Goal: Transaction & Acquisition: Book appointment/travel/reservation

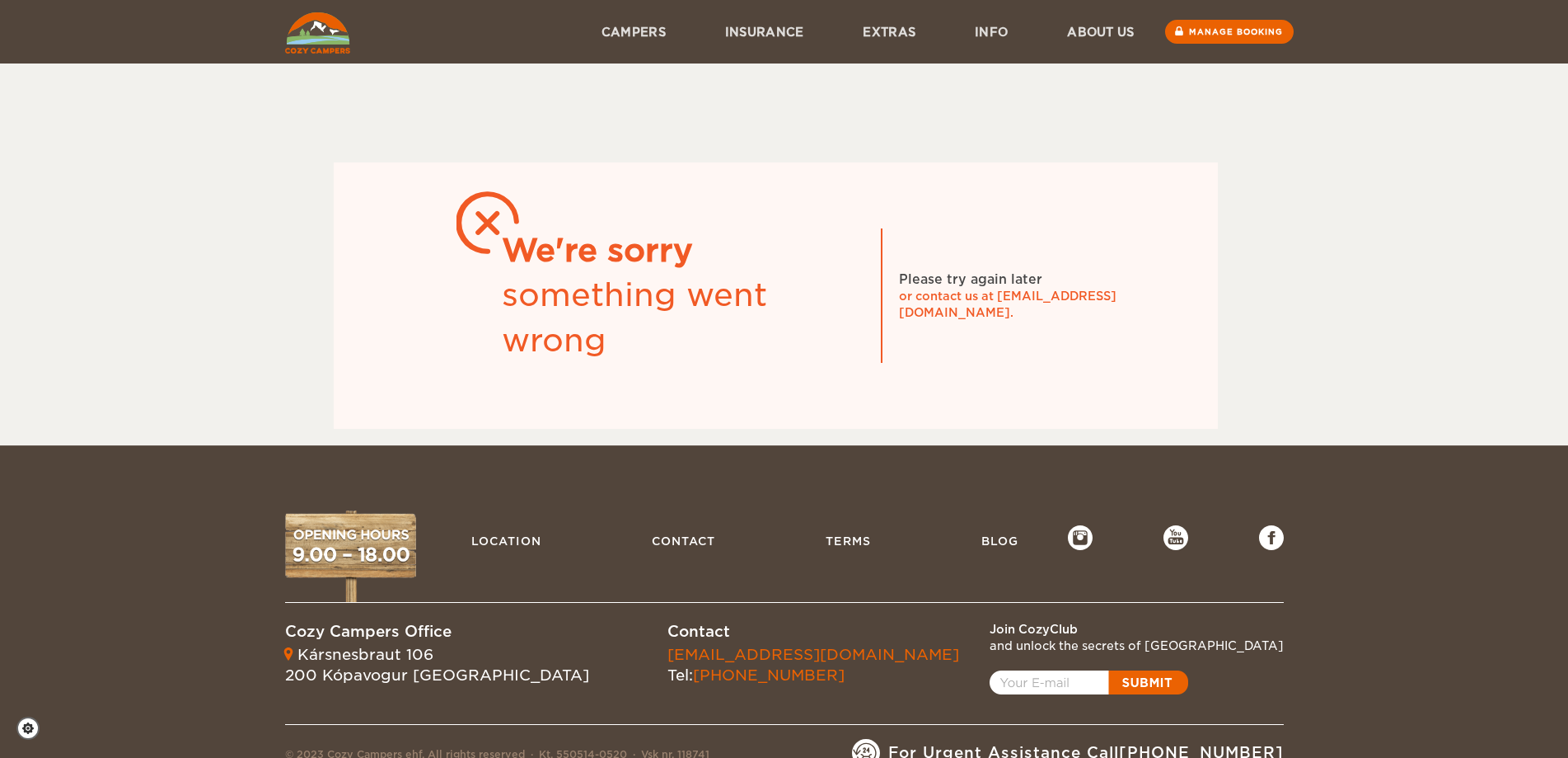
click at [302, 38] on img at bounding box center [317, 33] width 65 height 41
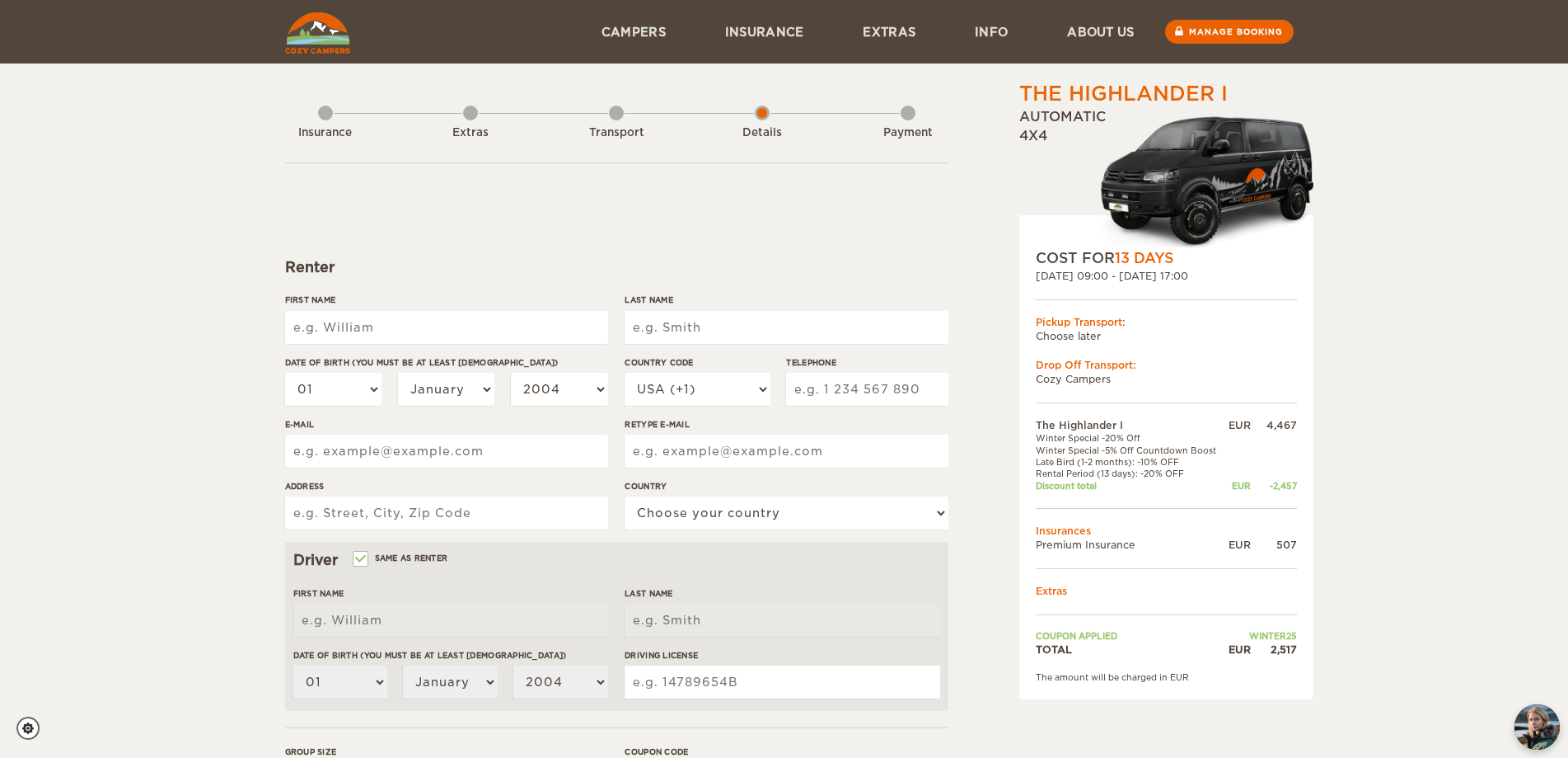
click at [410, 329] on input "First Name" at bounding box center [447, 327] width 323 height 33
type input "[PERSON_NAME]"
type input "Jordao Neto"
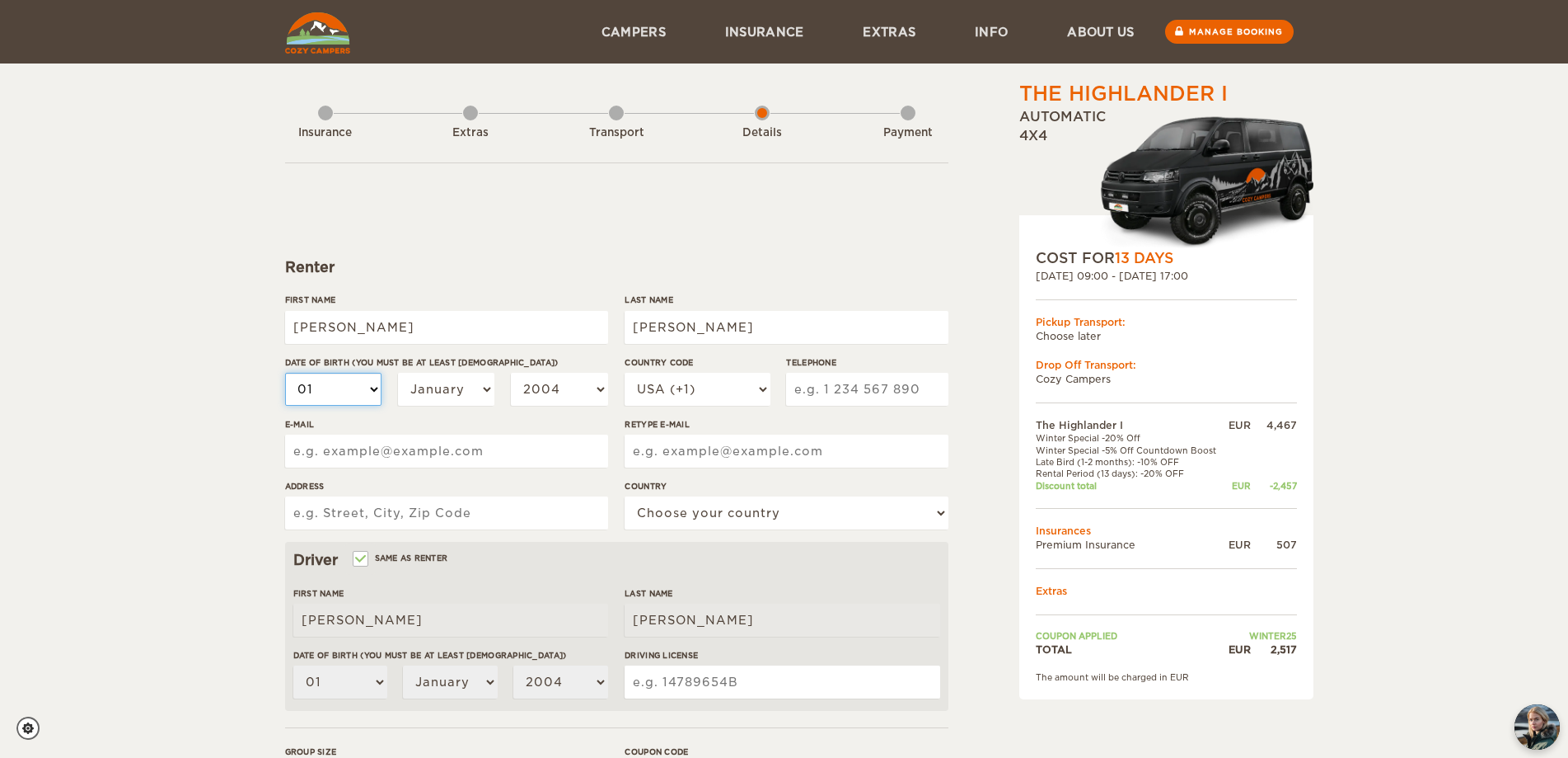
select select "30"
select select "06"
select select "07"
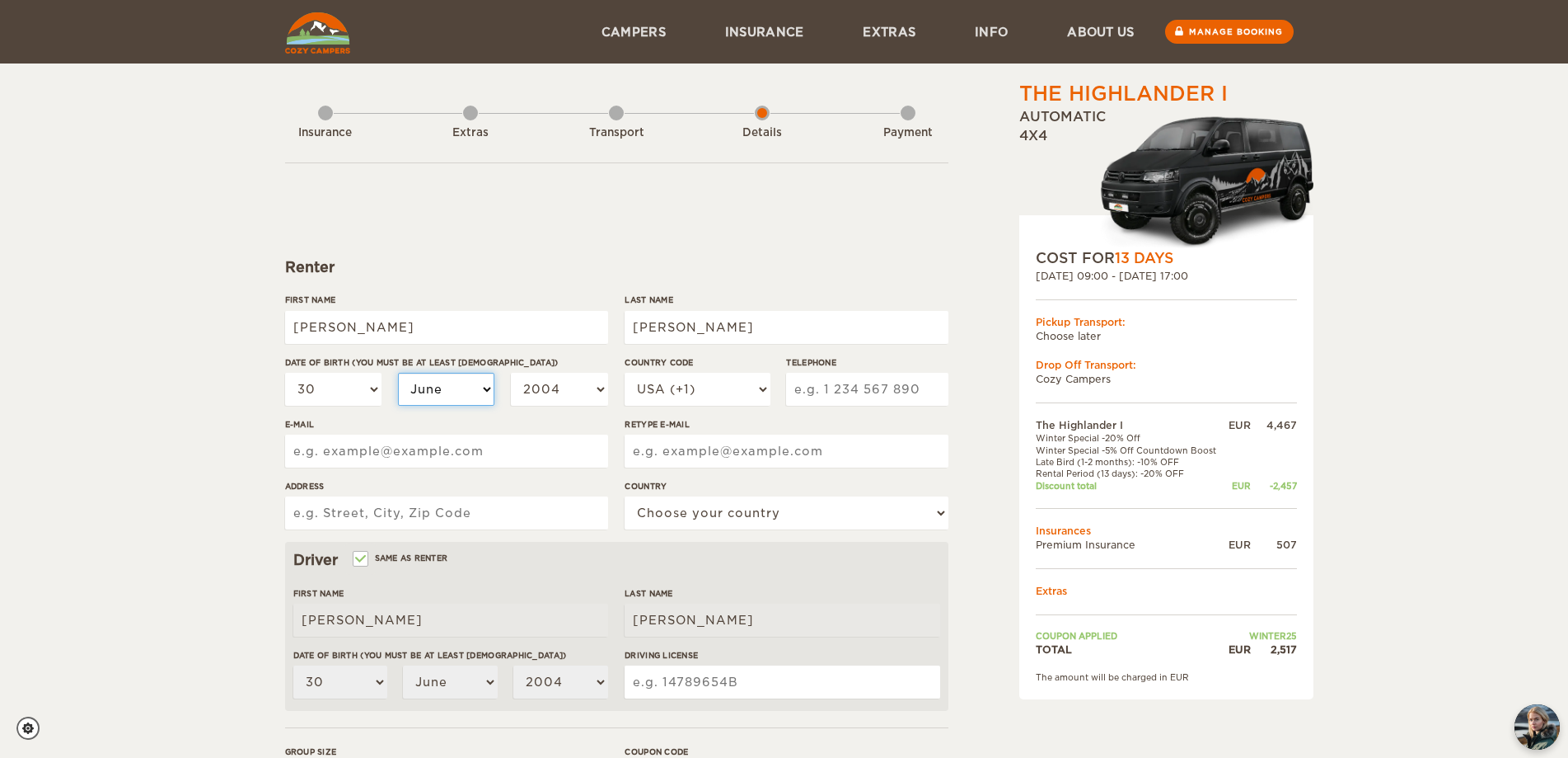
select select "07"
select select "1999"
select select "1994"
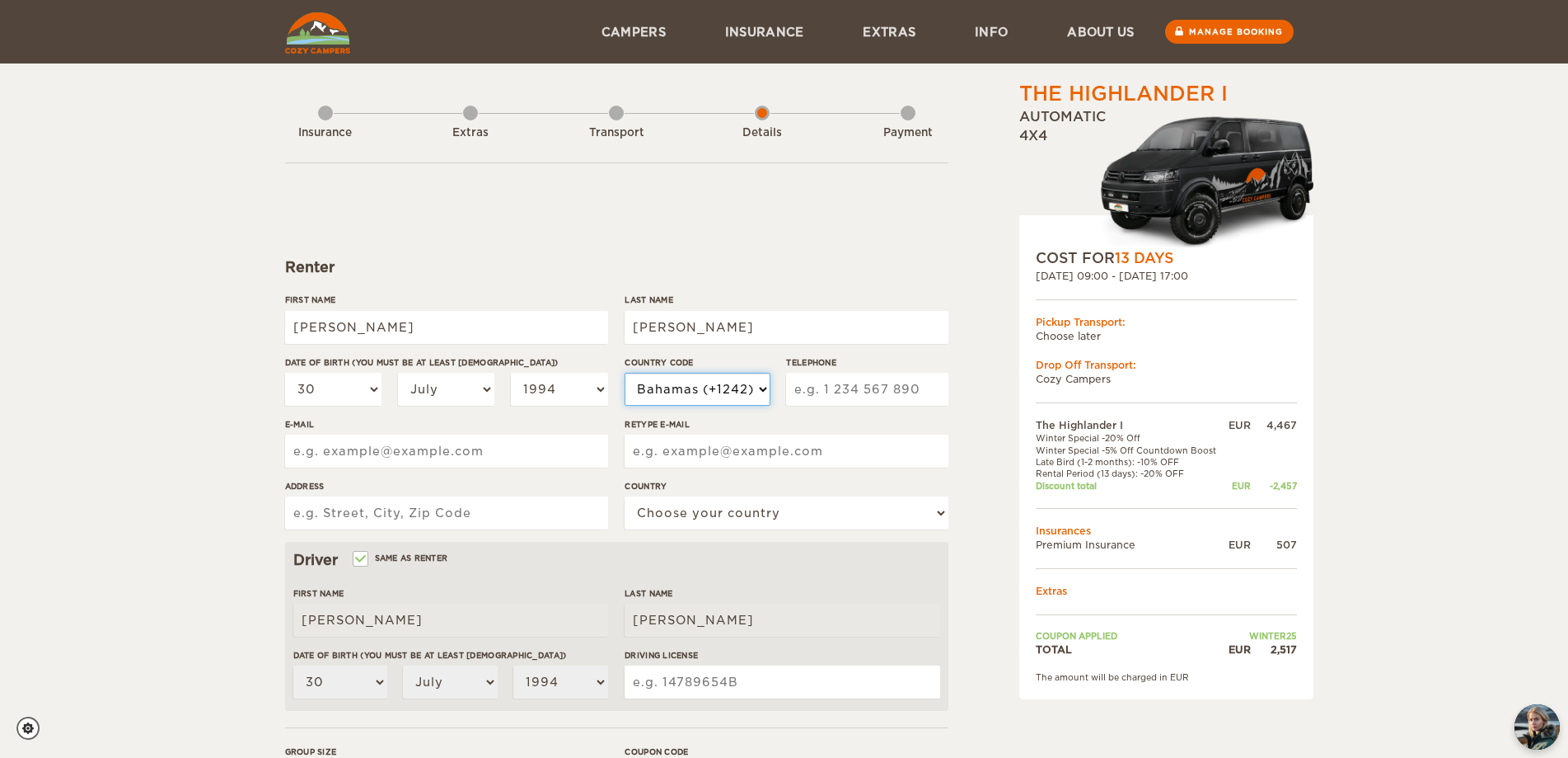
select select "55"
type input "19993370005"
type input "mauro_netoo@hotmail.com"
type input "Rua Floriano Peixoto, 688"
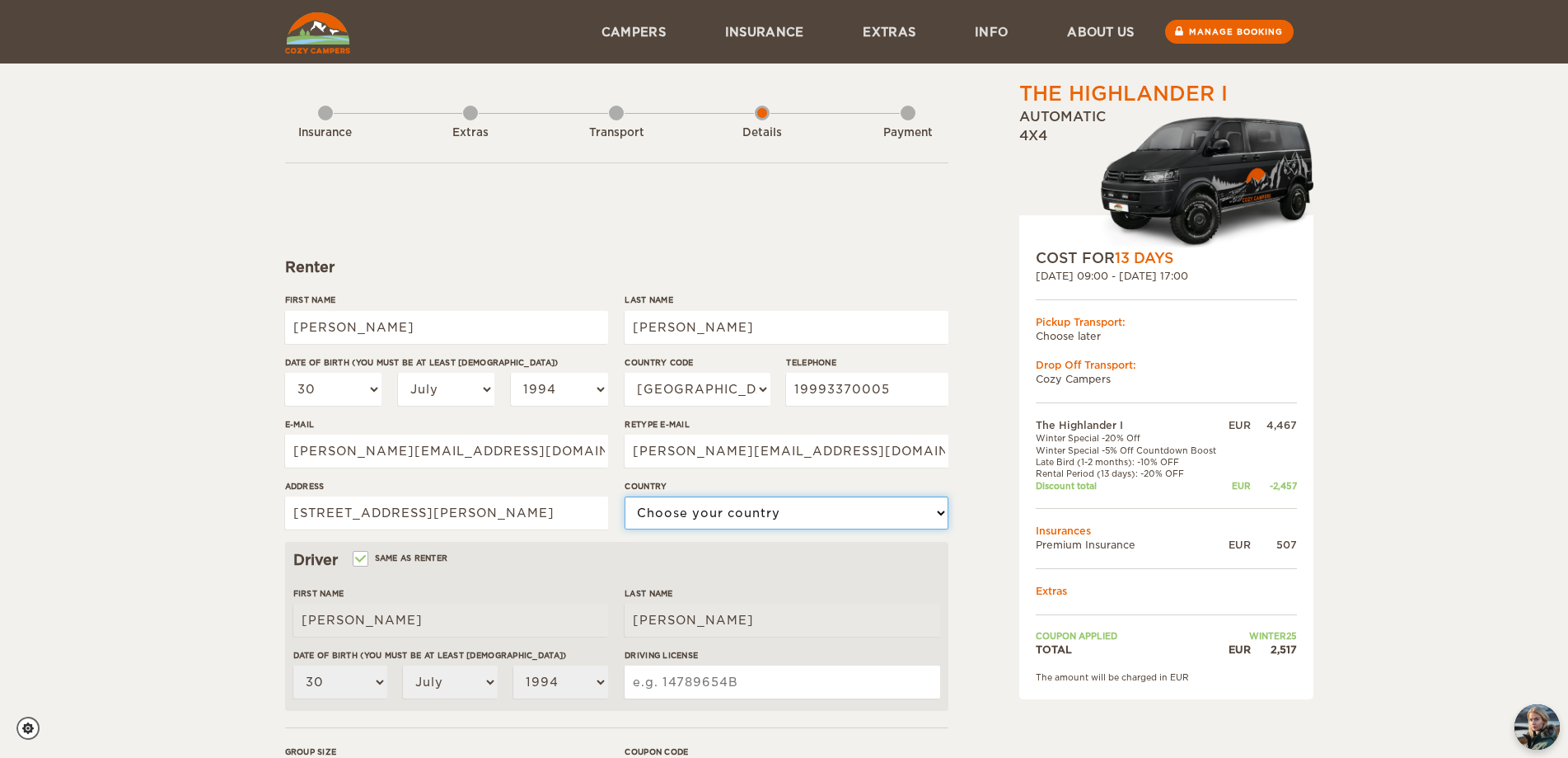
select select "29"
click at [568, 514] on input "Rua Floriano Peixoto, 688" at bounding box center [447, 513] width 323 height 33
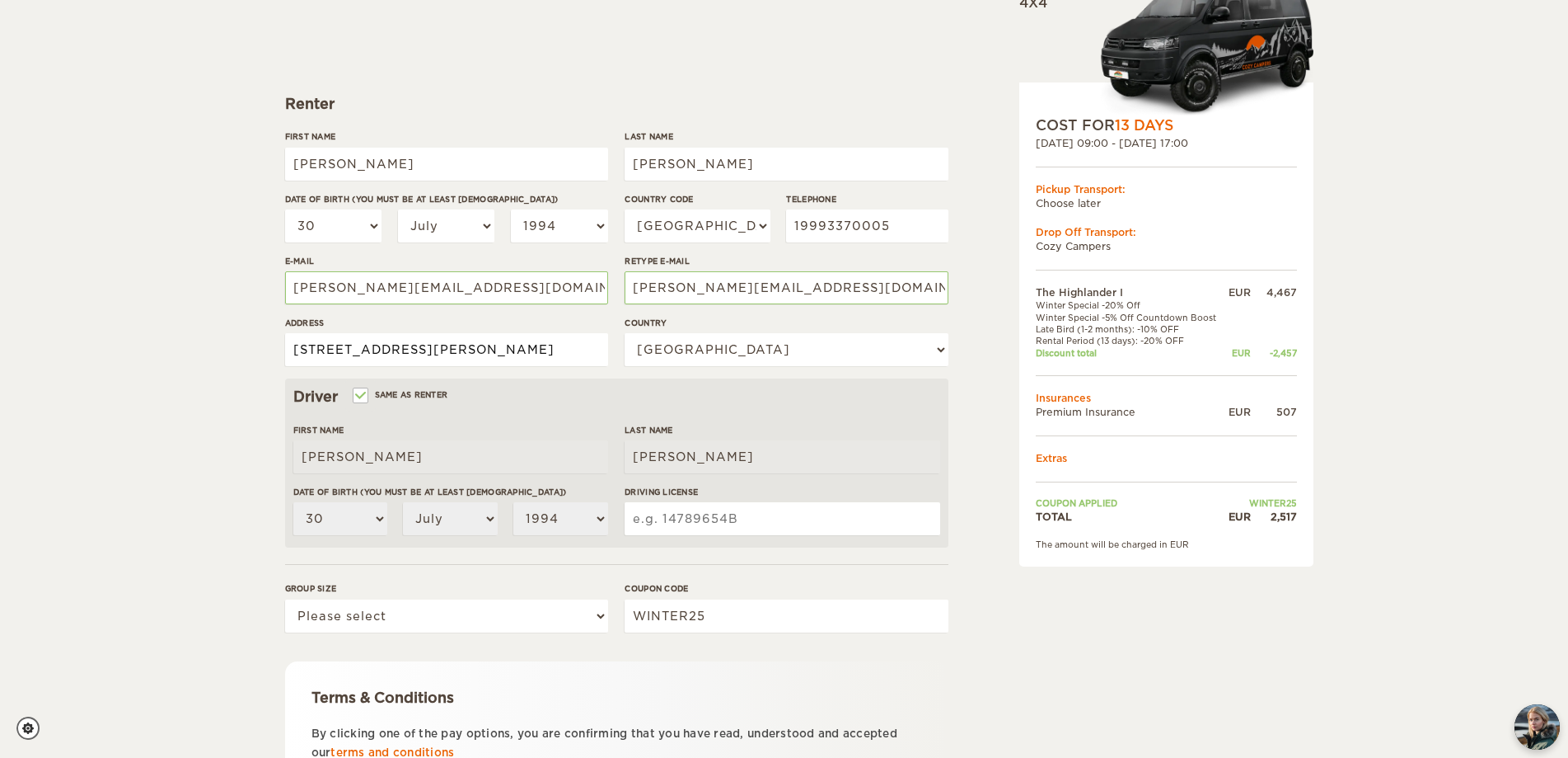
scroll to position [165, 0]
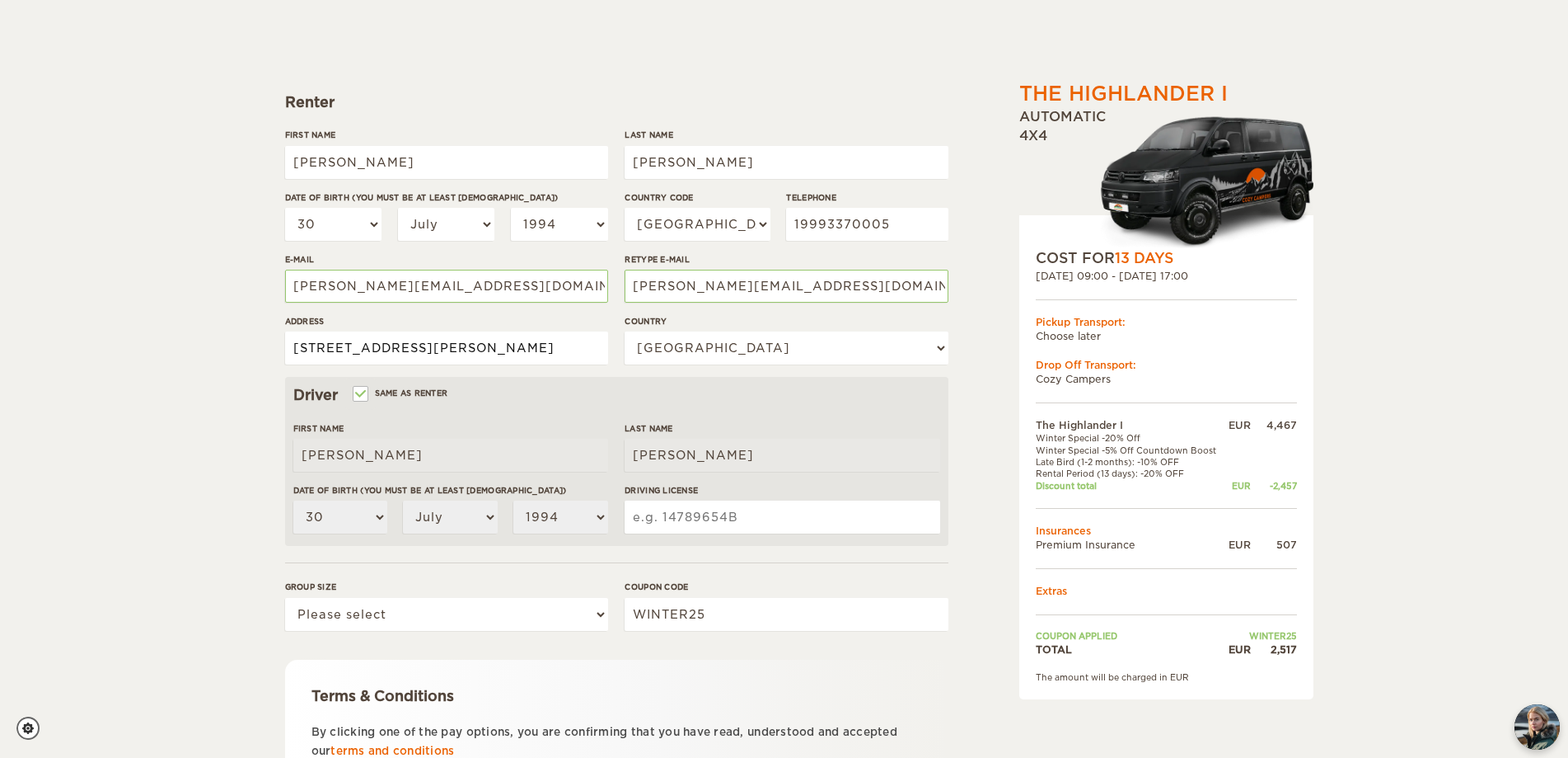
type input "Rua Floriano Peixoto, 688 - Espirito Santo do Pinhal/SP"
click at [679, 521] on input "Driving License" at bounding box center [781, 517] width 315 height 33
type input "05617350510"
click at [497, 621] on select "Please select 1 2" at bounding box center [447, 614] width 323 height 33
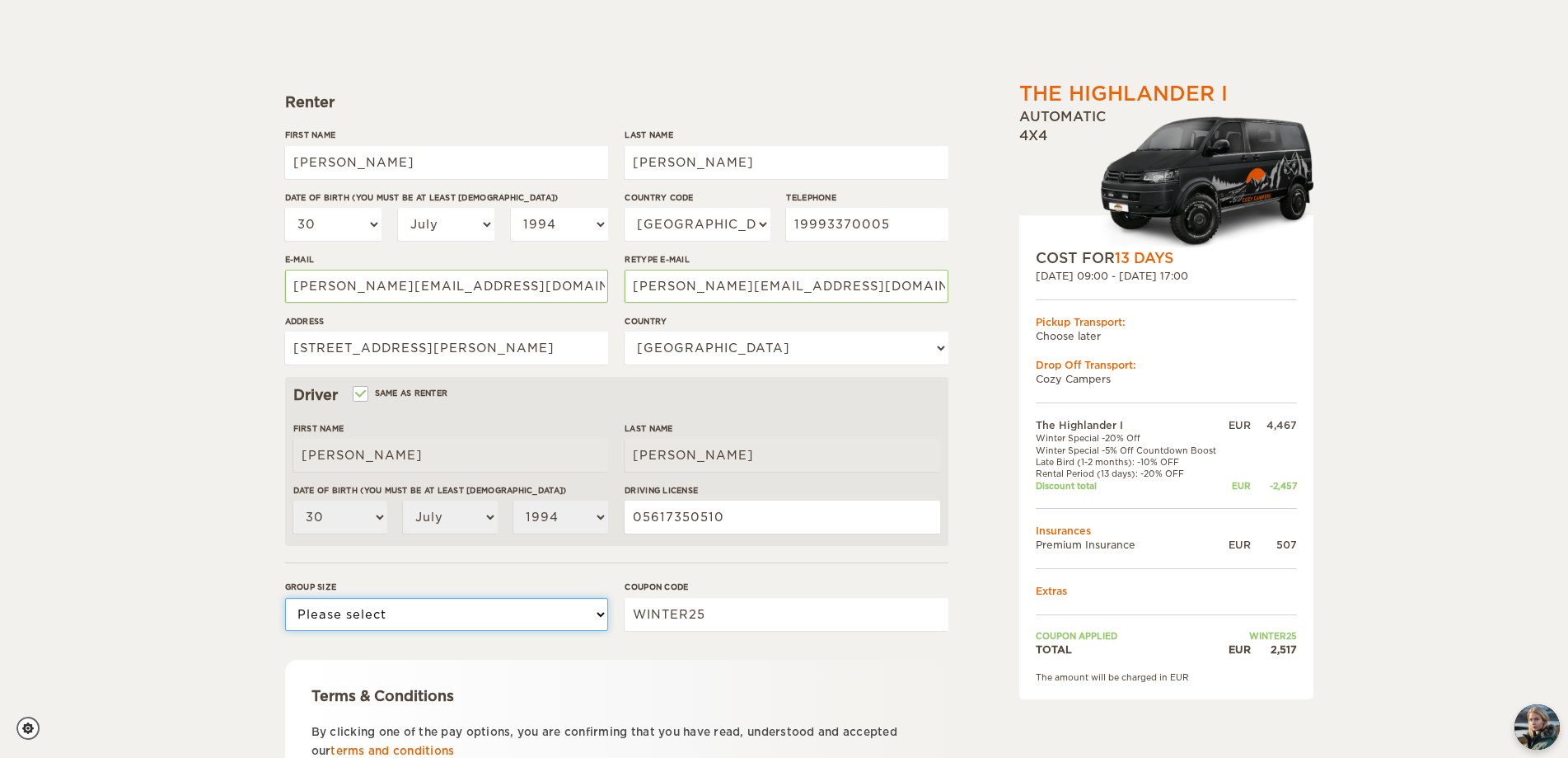
select select "2"
click at [285, 597] on select "Please select 1 2" at bounding box center [447, 614] width 323 height 33
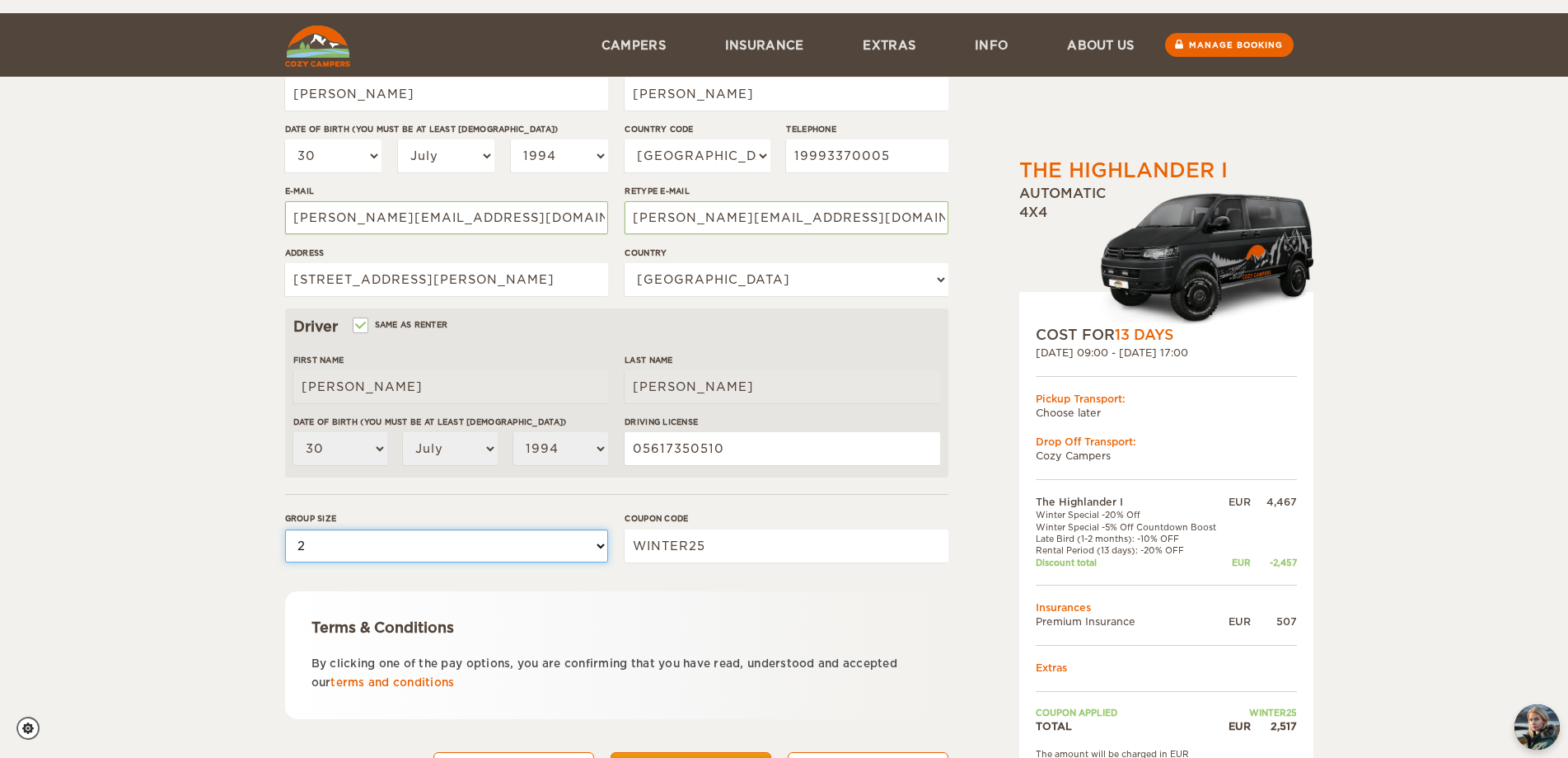
scroll to position [314, 0]
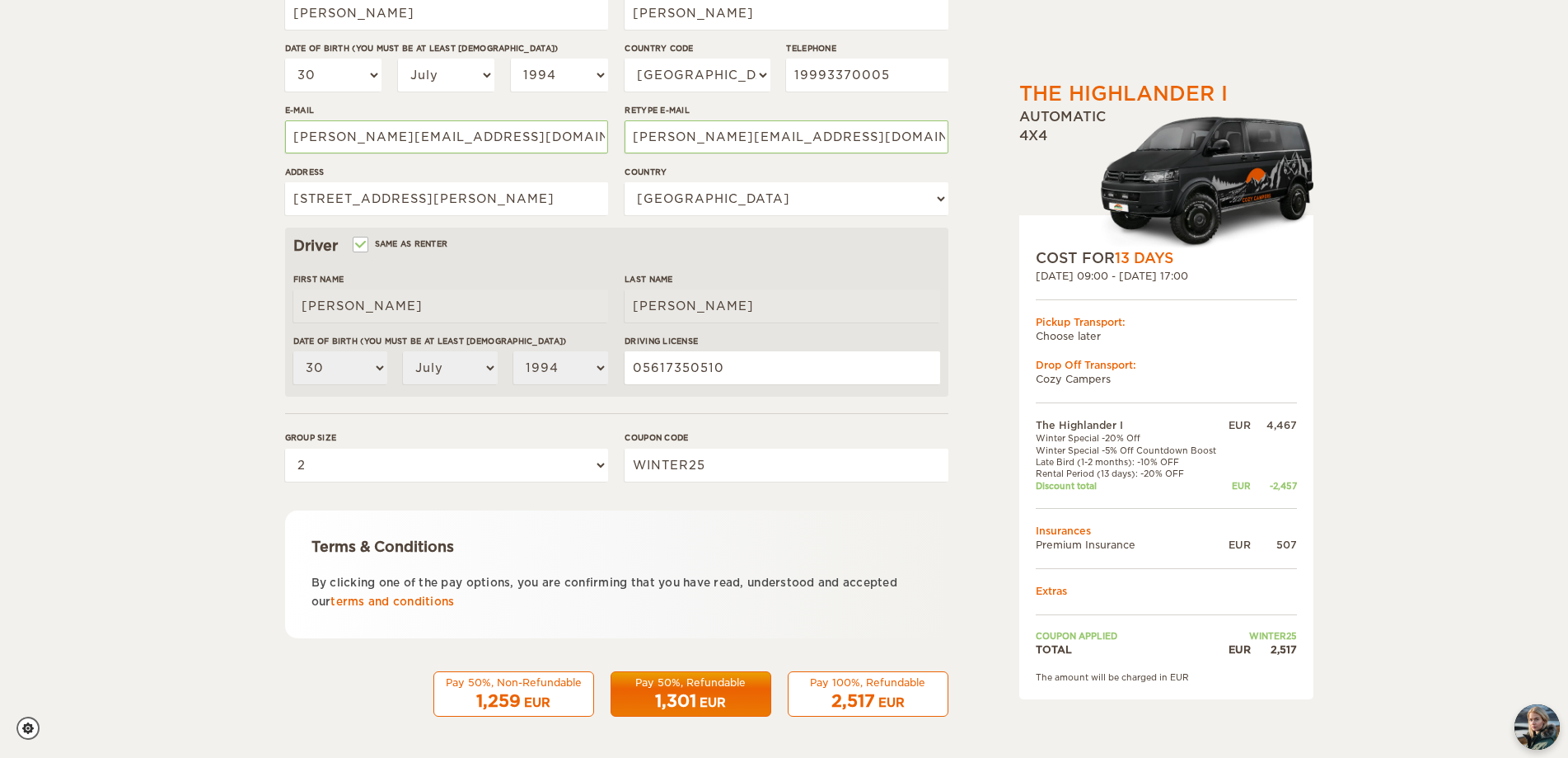
click at [849, 698] on span "2,517" at bounding box center [853, 701] width 44 height 20
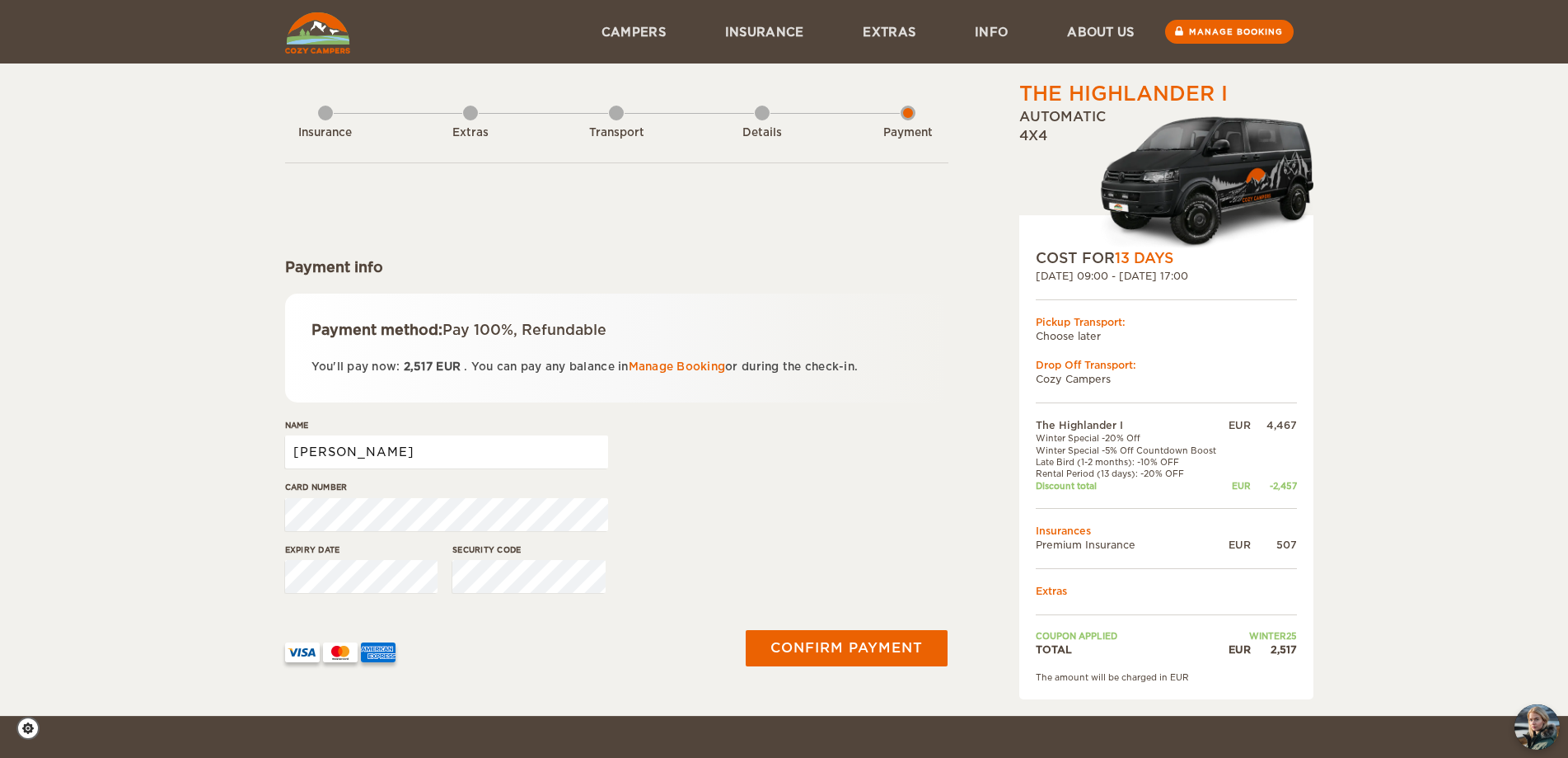
click at [469, 455] on input "Mauro" at bounding box center [447, 452] width 323 height 33
type input "[PERSON_NAME] [PERSON_NAME]"
click at [298, 650] on img at bounding box center [303, 652] width 35 height 20
click at [856, 659] on button "Confirm payment" at bounding box center [847, 648] width 208 height 37
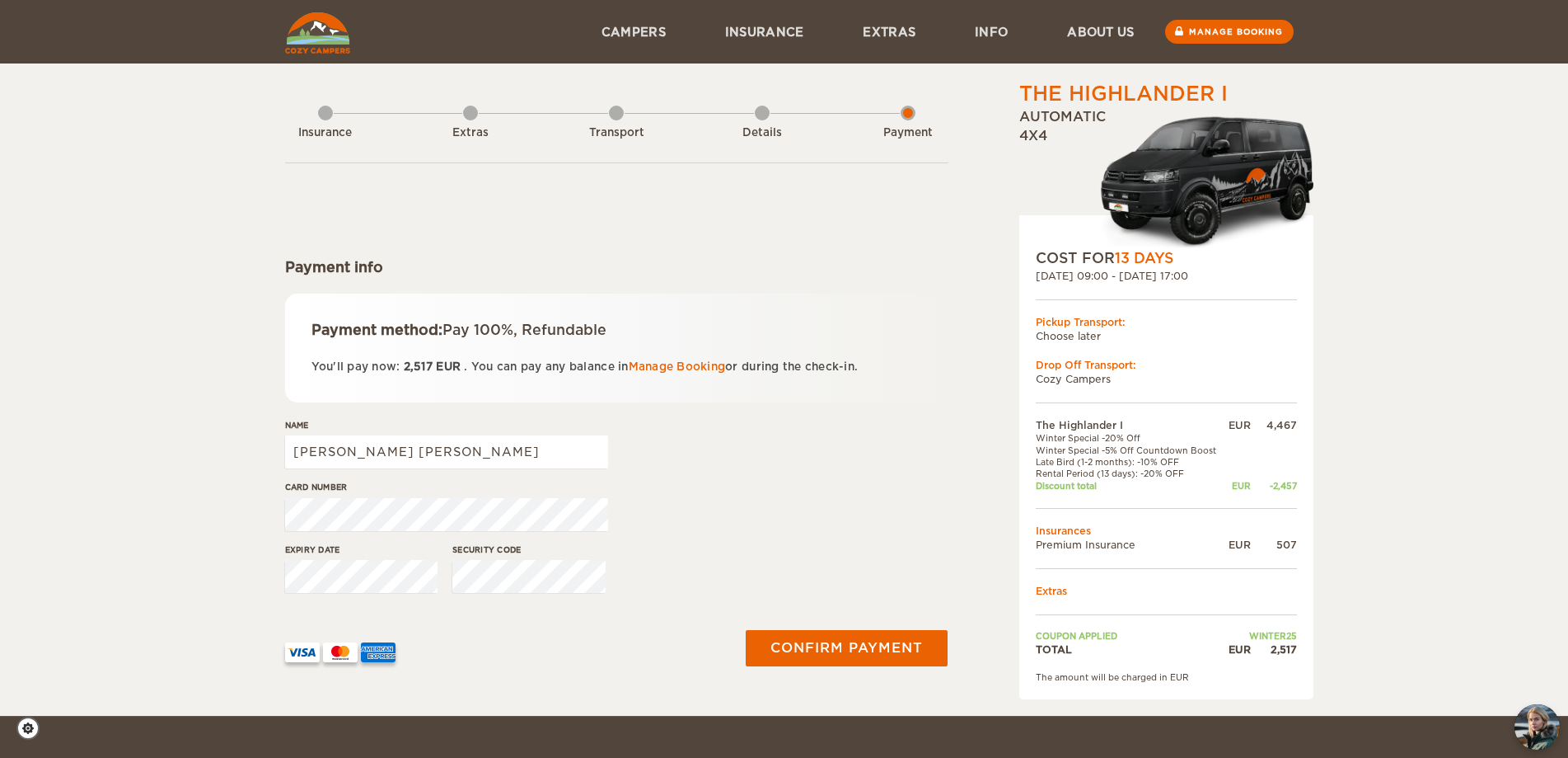
click at [131, 519] on div "The Highlander I Expand Collapse Total 2,517 EUR Automatic 4x4 COST FOR 13 Days…" at bounding box center [784, 358] width 1568 height 716
click at [428, 573] on div "Expiry date Security code" at bounding box center [617, 575] width 664 height 62
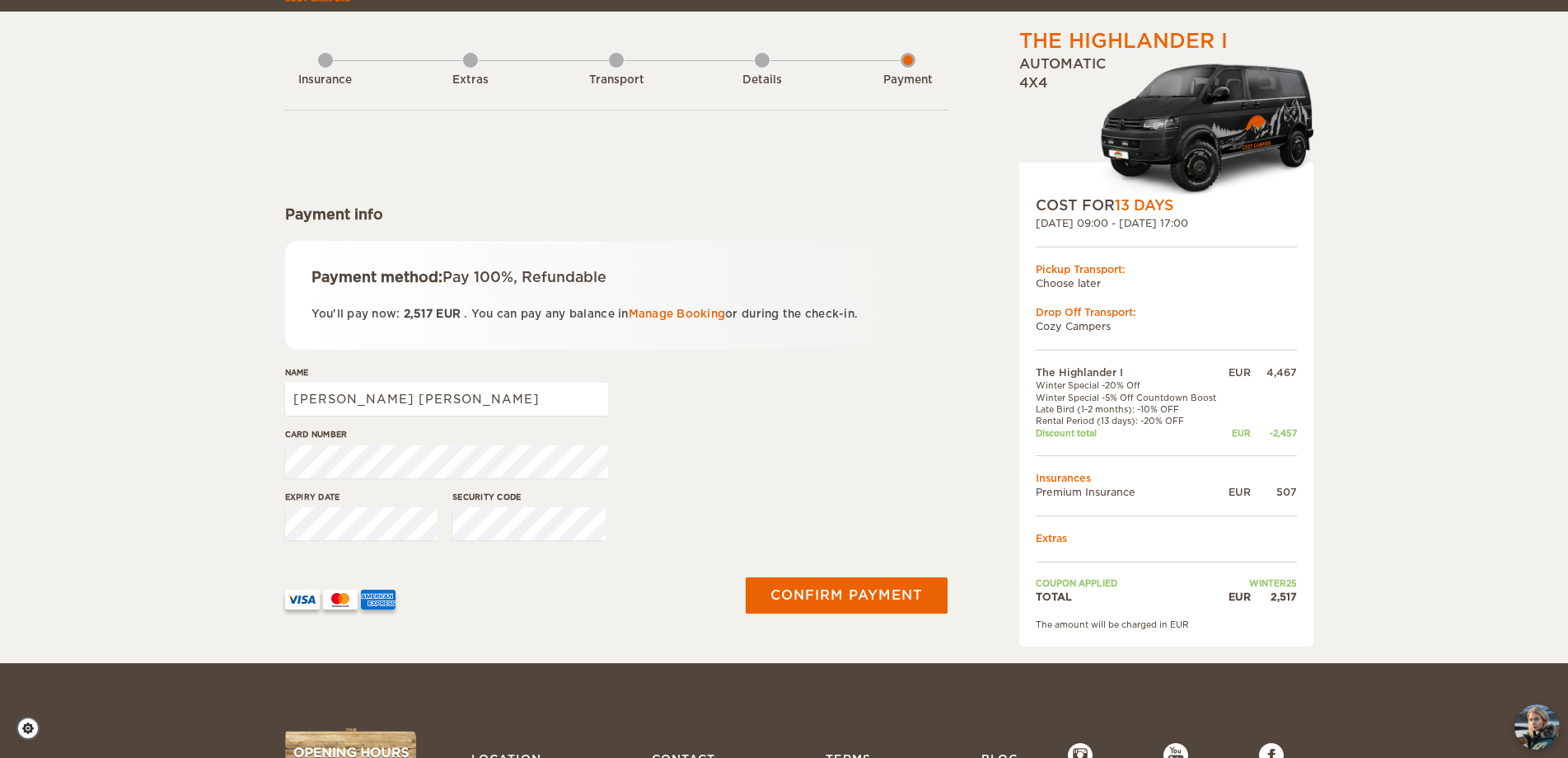
scroll to position [82, 0]
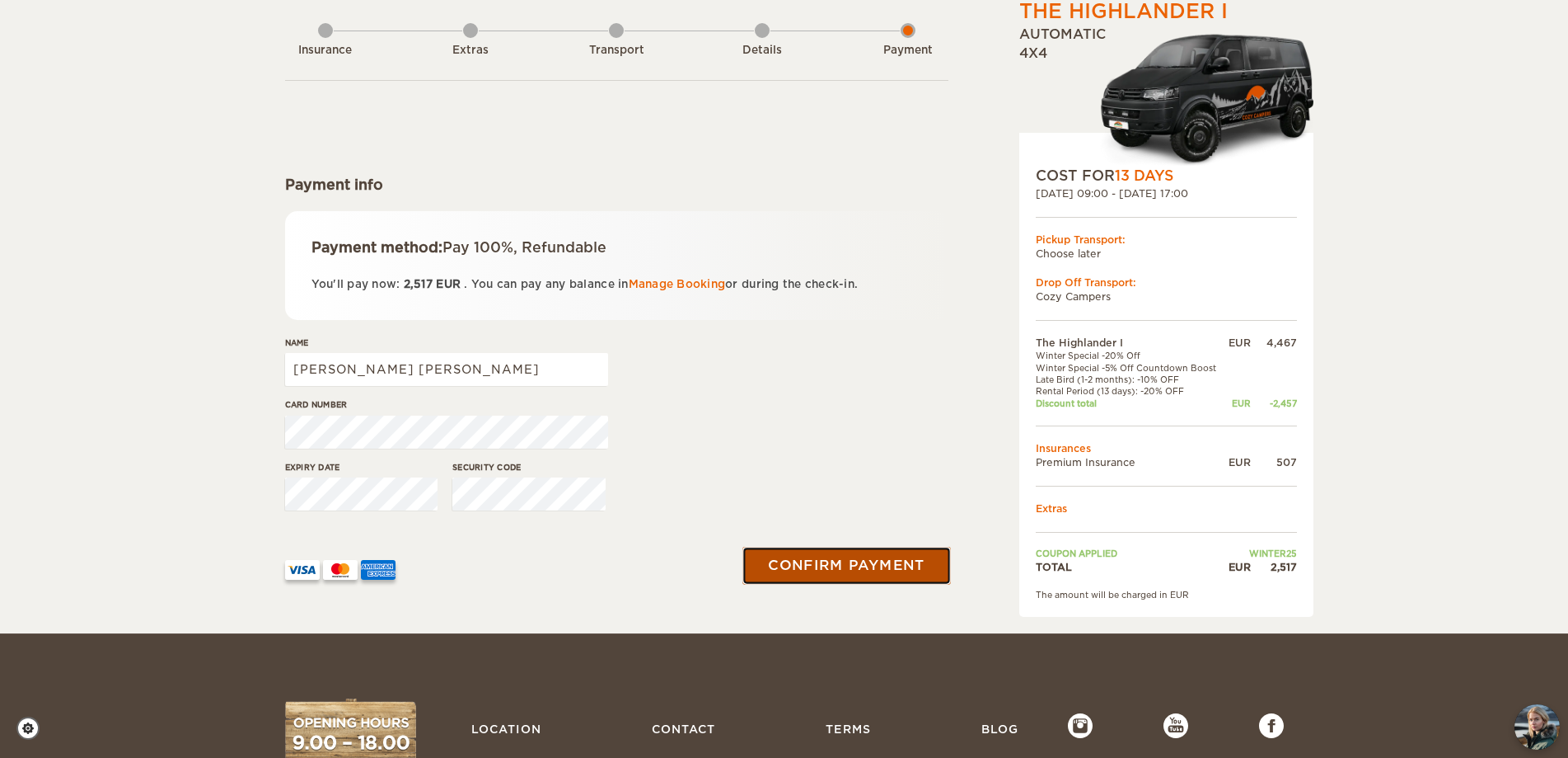
click at [852, 571] on button "Confirm payment" at bounding box center [847, 565] width 208 height 37
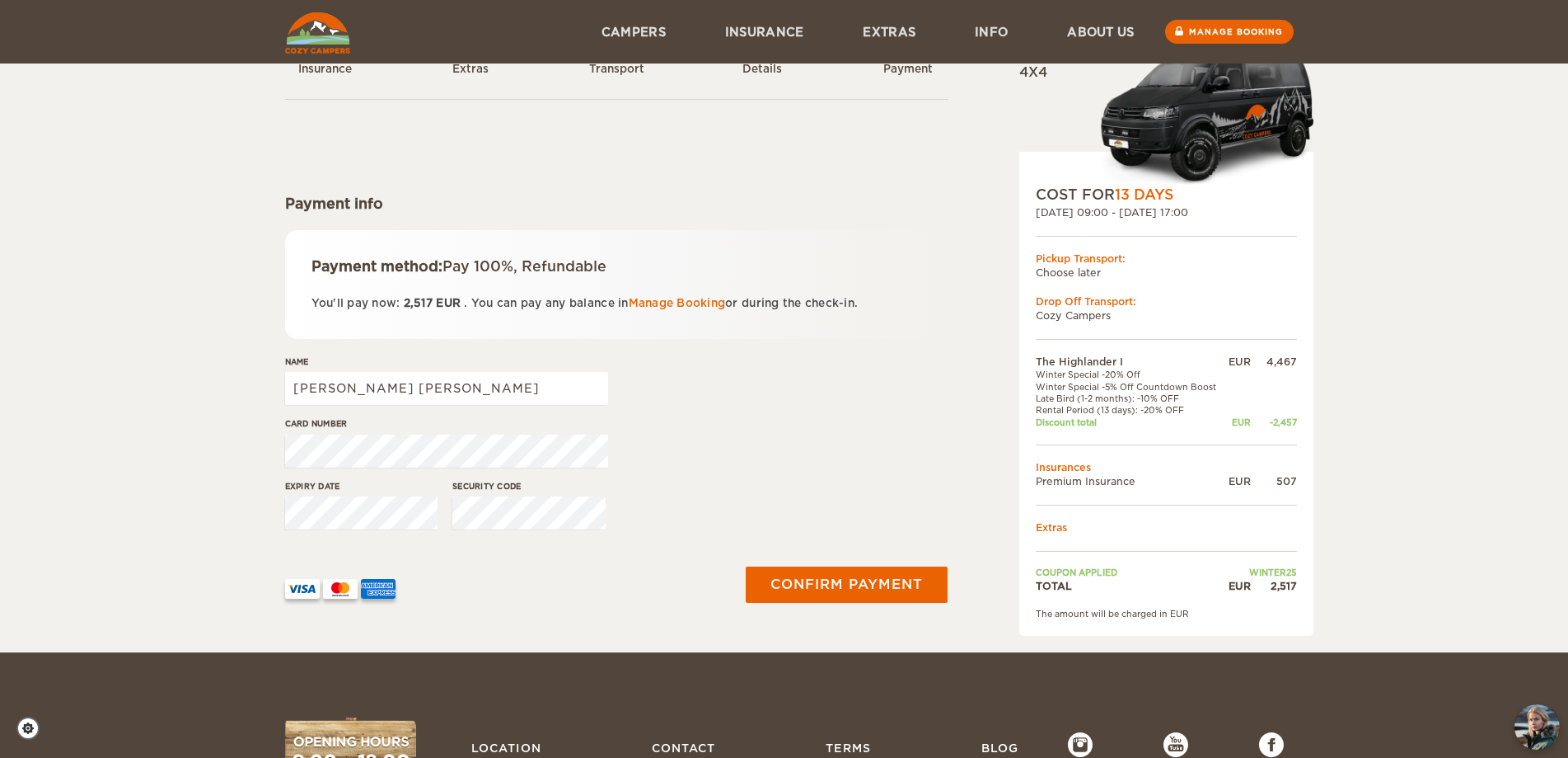
click at [85, 502] on div "The Highlander I Expand Collapse Total 2,517 EUR Automatic 4x4 COST FOR 13 Days…" at bounding box center [784, 294] width 1568 height 716
click at [372, 504] on div "Expiry date Security code" at bounding box center [617, 511] width 664 height 62
click at [844, 602] on button "Confirm payment" at bounding box center [847, 584] width 208 height 37
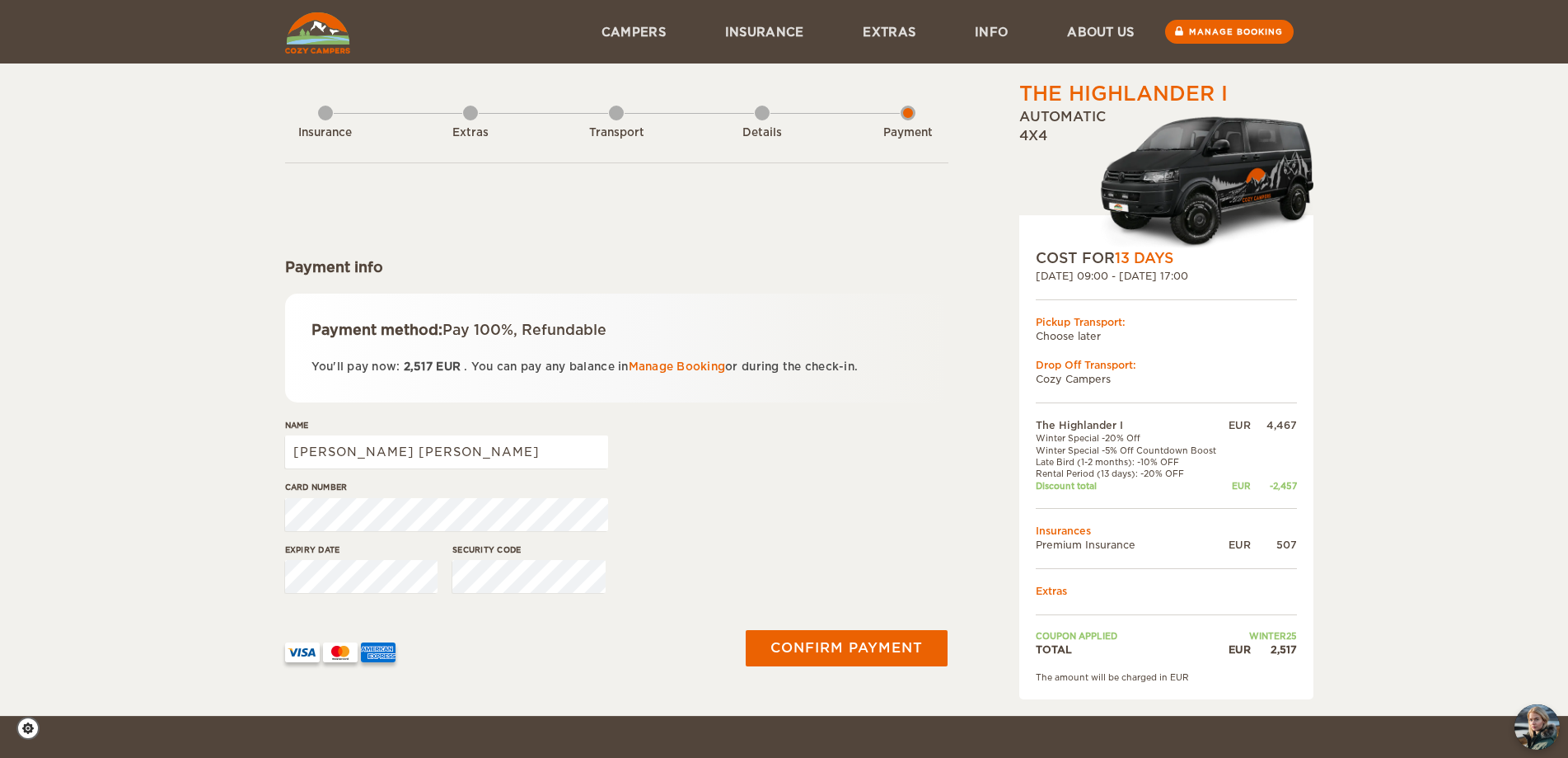
click at [923, 523] on div "Card number" at bounding box center [617, 512] width 664 height 62
click at [404, 459] on input "Mauro Jordao Neto" at bounding box center [447, 452] width 323 height 33
type input "Neiva Lino Jordao"
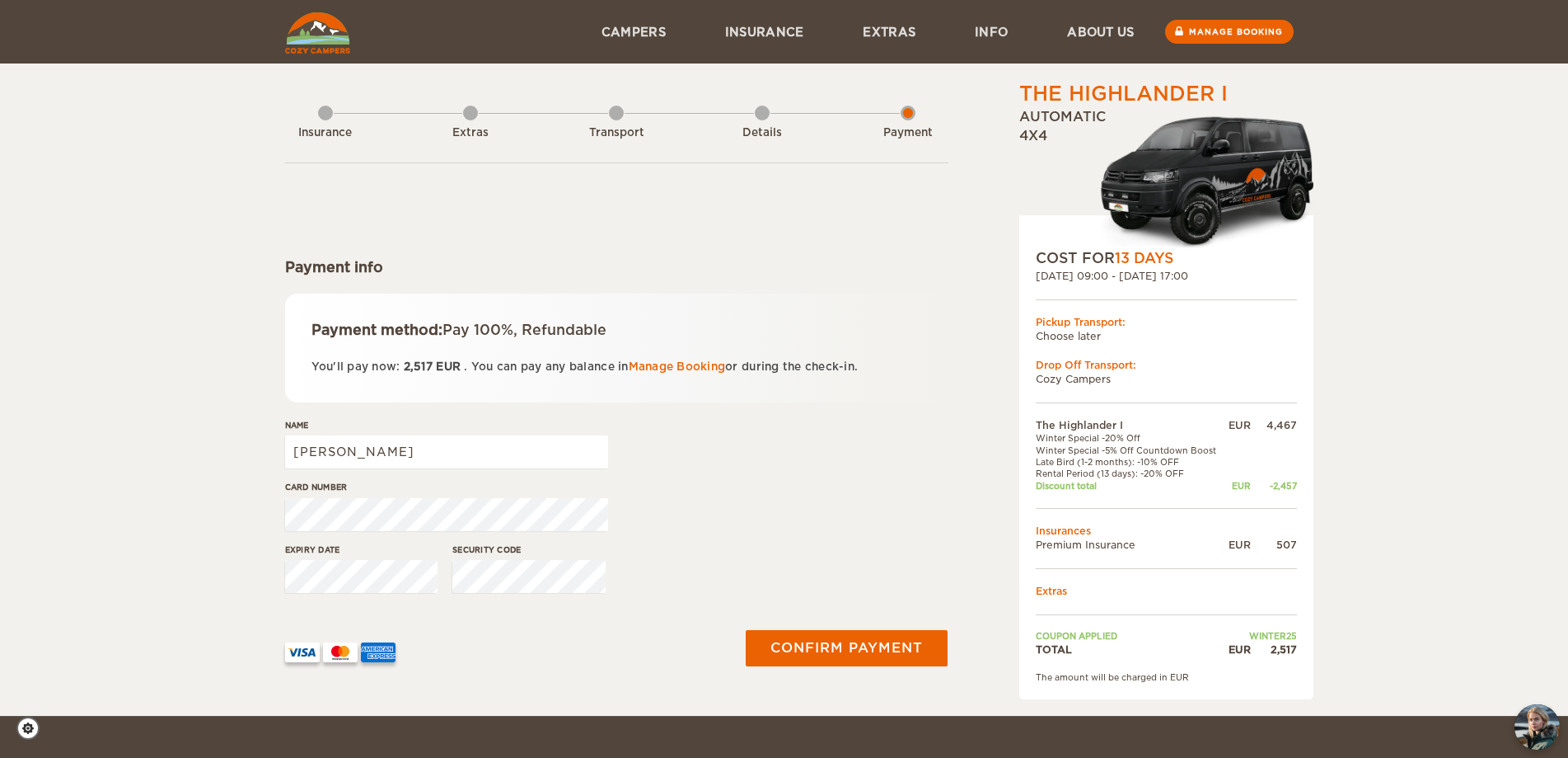
click at [277, 564] on div "The Highlander I Expand Collapse Total 2,517 EUR Automatic 4x4 COST FOR 13 Days…" at bounding box center [784, 389] width 1018 height 619
click at [428, 587] on div "Expiry date Security code" at bounding box center [617, 575] width 664 height 62
click at [883, 655] on button "Confirm payment" at bounding box center [847, 648] width 208 height 37
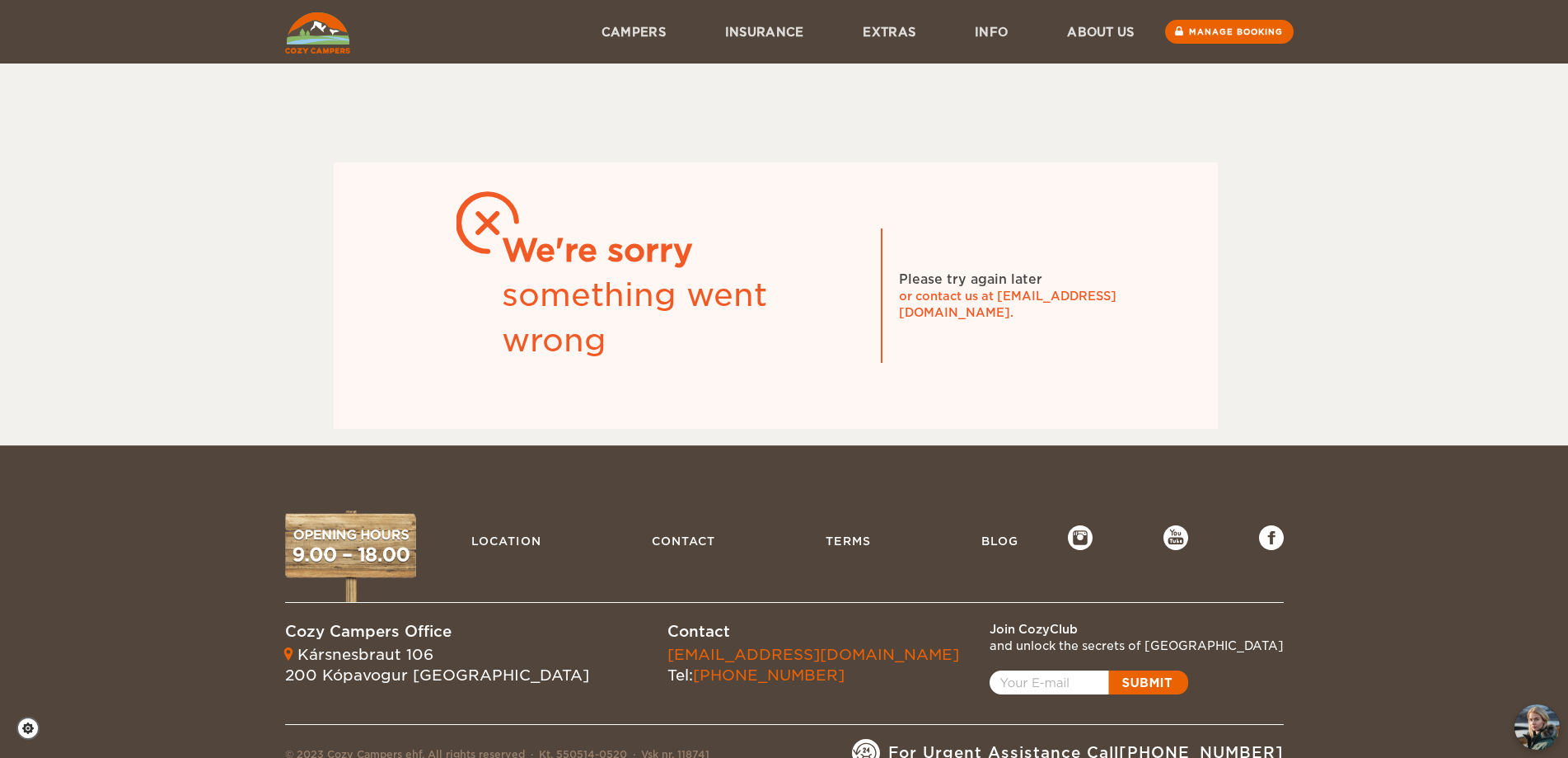
click at [1092, 302] on div "or contact us at [EMAIL_ADDRESS][DOMAIN_NAME]." at bounding box center [1022, 304] width 247 height 33
click at [1119, 302] on div "or contact us at [EMAIL_ADDRESS][DOMAIN_NAME]." at bounding box center [1022, 304] width 247 height 33
drag, startPoint x: 1096, startPoint y: 306, endPoint x: 998, endPoint y: 310, distance: 98.1
click at [998, 310] on div "or contact us at [EMAIL_ADDRESS][DOMAIN_NAME]." at bounding box center [1022, 304] width 247 height 33
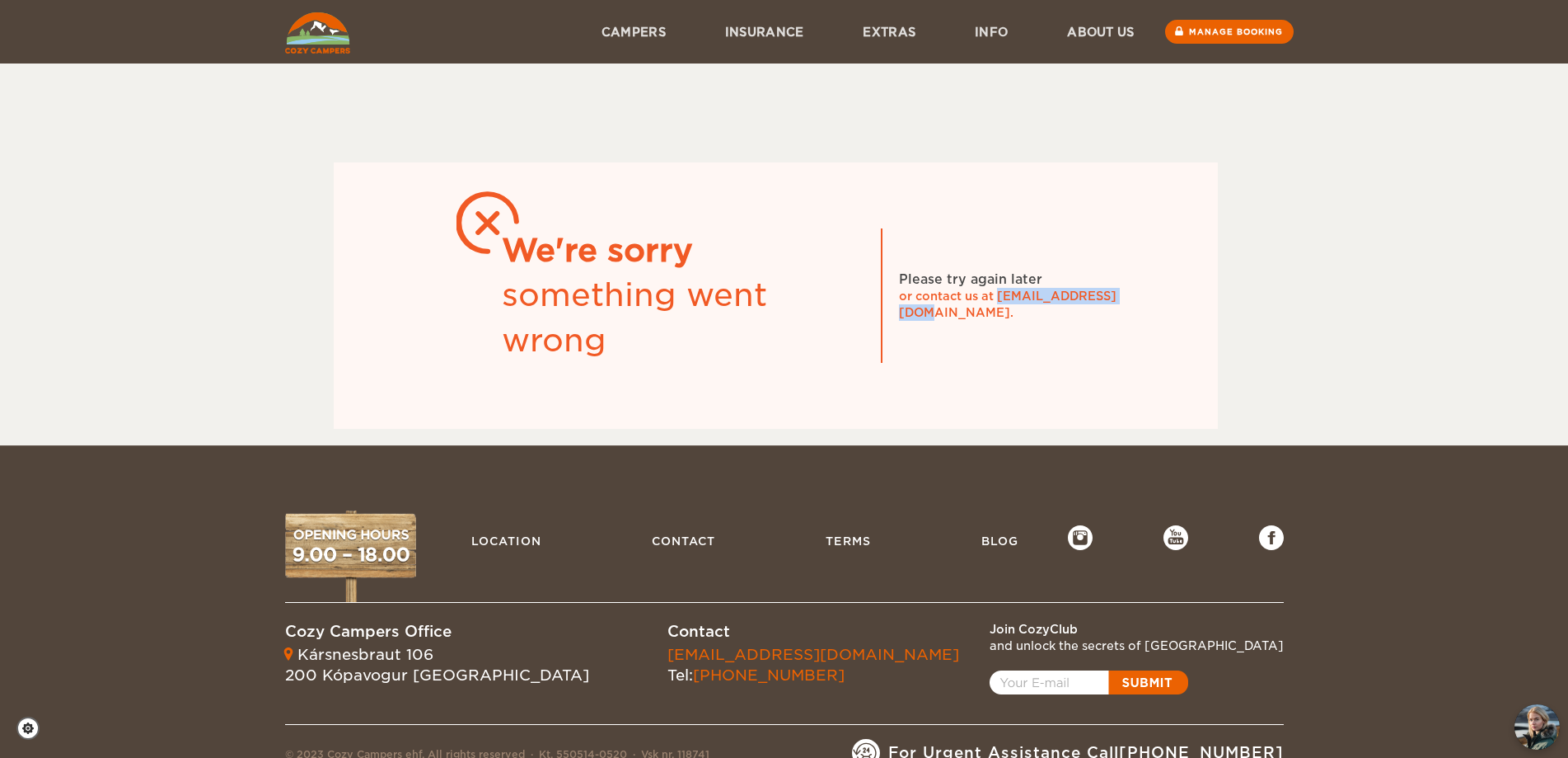
copy div "[EMAIL_ADDRESS][DOMAIN_NAME]"
